Goal: Navigation & Orientation: Find specific page/section

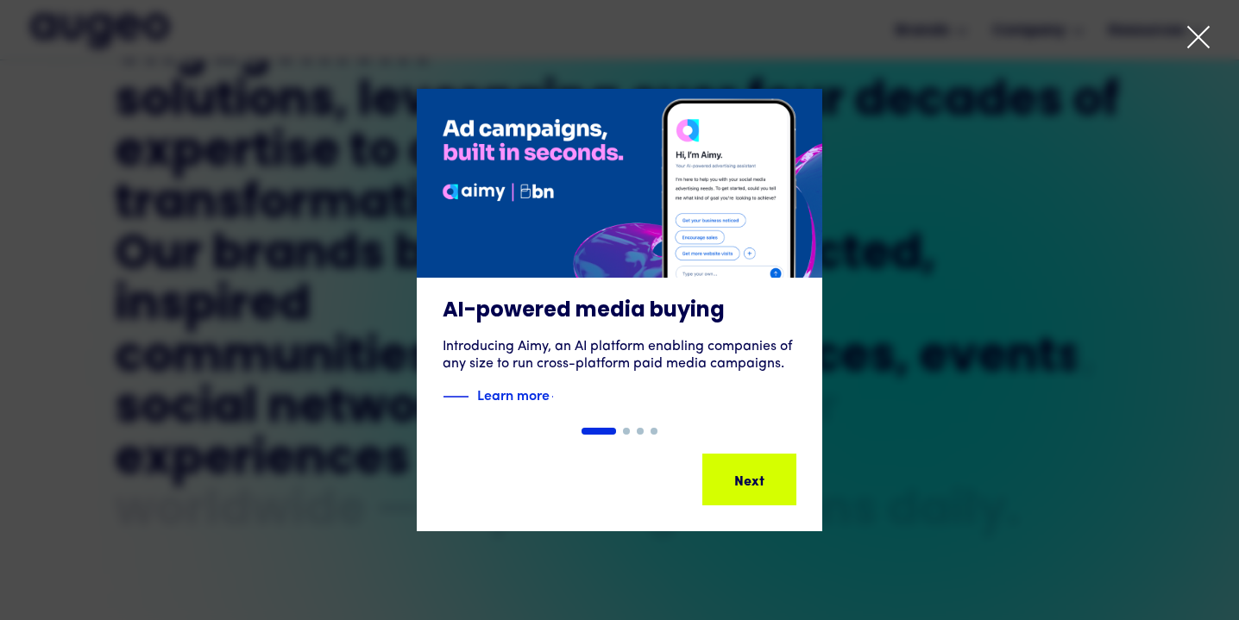
click at [1192, 35] on icon at bounding box center [1199, 37] width 26 height 26
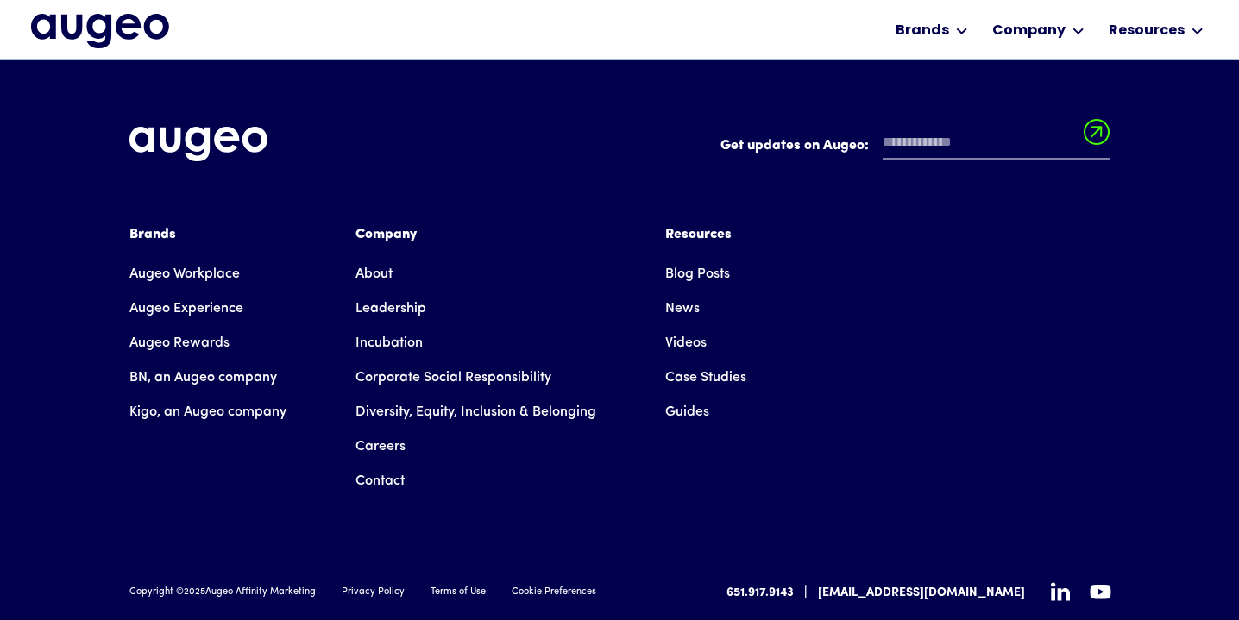
scroll to position [4068, 0]
click at [388, 430] on link "Careers" at bounding box center [381, 447] width 50 height 35
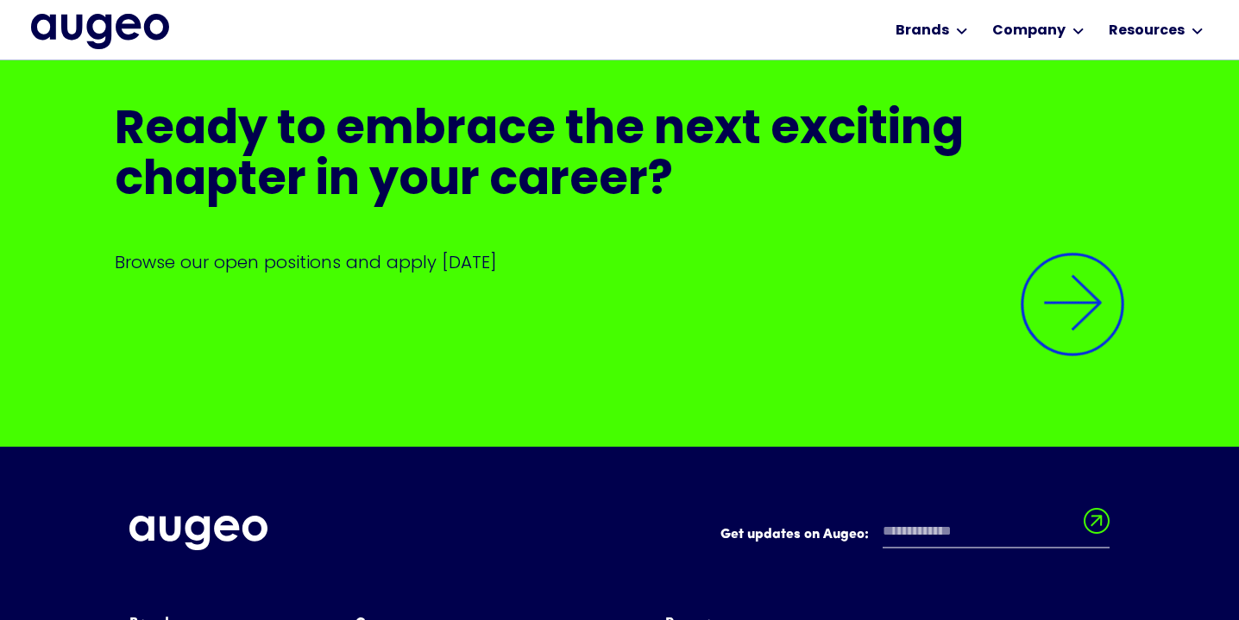
click at [330, 274] on div at bounding box center [620, 326] width 1010 height 104
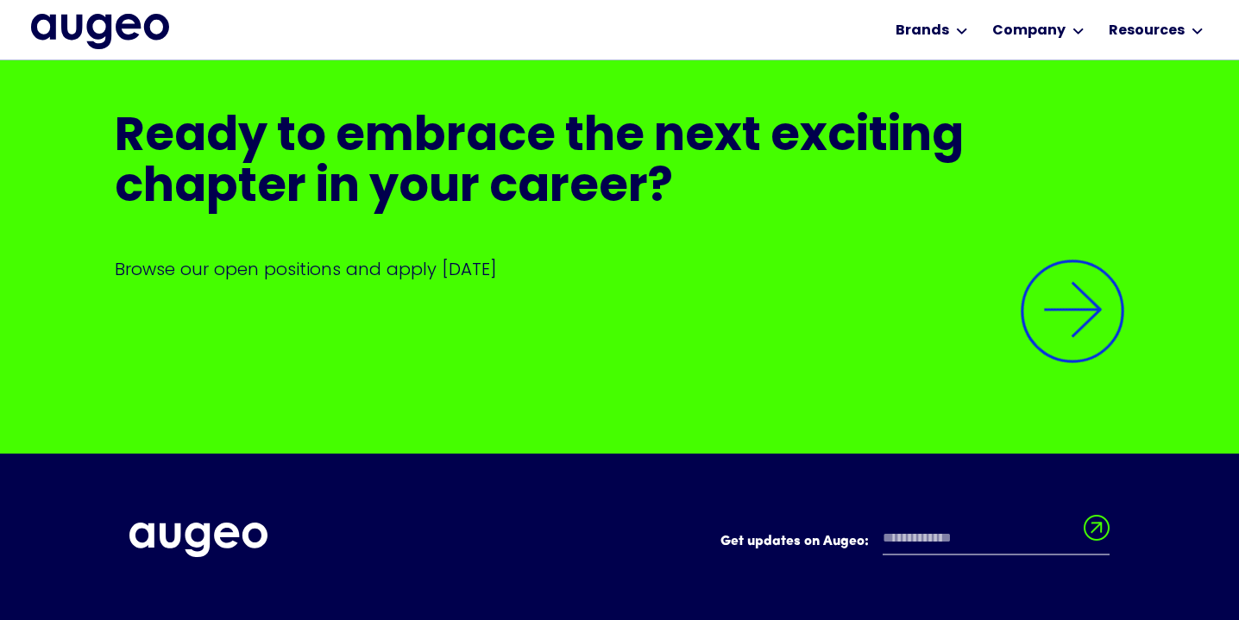
scroll to position [4072, 0]
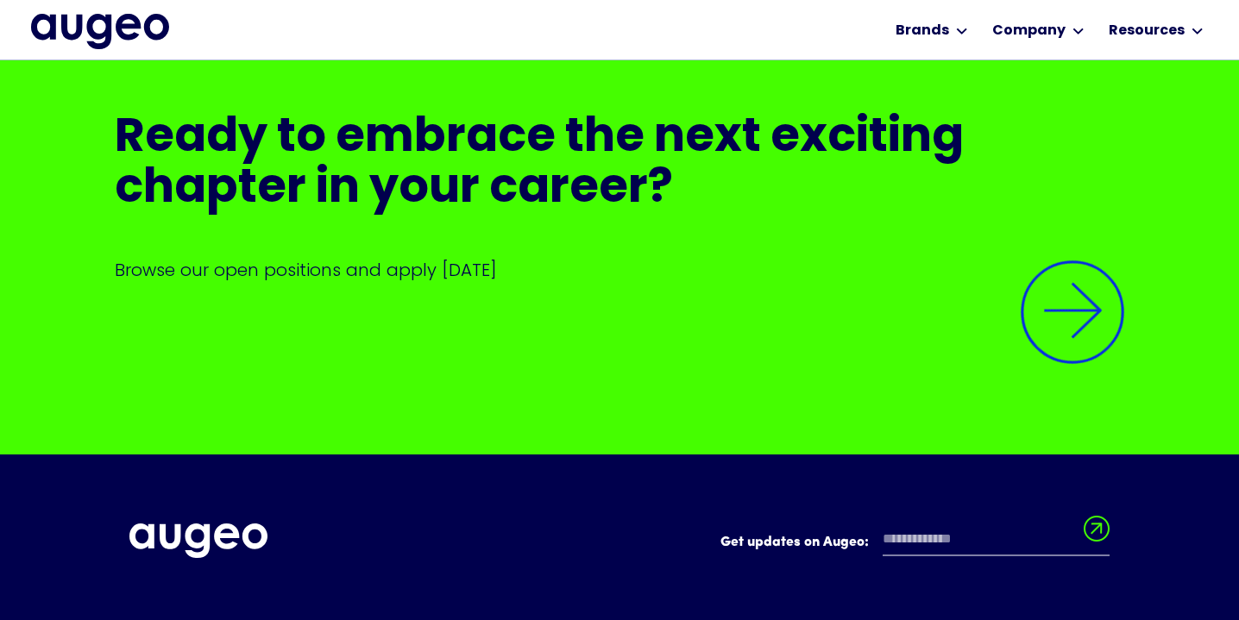
click at [461, 282] on div at bounding box center [620, 334] width 1010 height 104
